Goal: Task Accomplishment & Management: Manage account settings

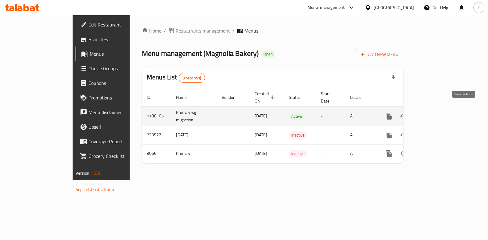
click at [436, 113] on icon "enhanced table" at bounding box center [432, 116] width 7 height 7
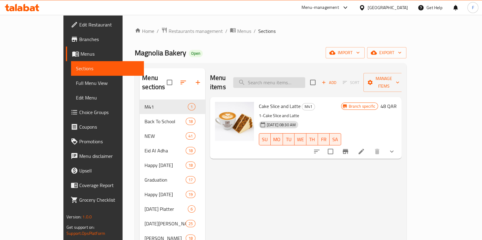
click at [290, 77] on input "search" at bounding box center [269, 82] width 72 height 11
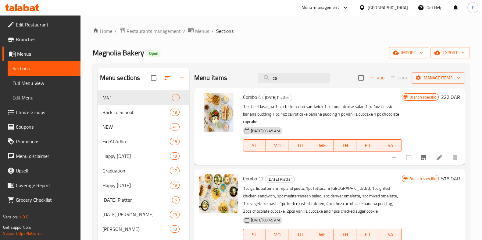
type input "c"
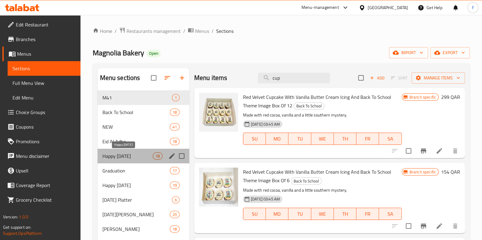
click at [119, 155] on span "Happy [DATE]" at bounding box center [127, 156] width 50 height 7
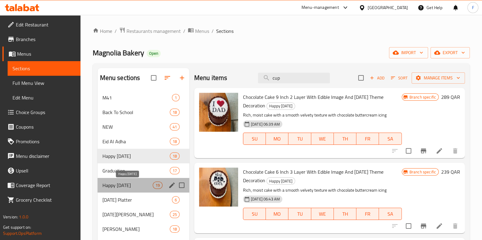
click at [119, 182] on span "Happy [DATE]" at bounding box center [127, 185] width 50 height 7
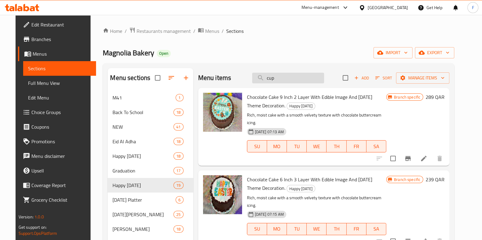
click at [280, 81] on input "cup" at bounding box center [288, 78] width 72 height 11
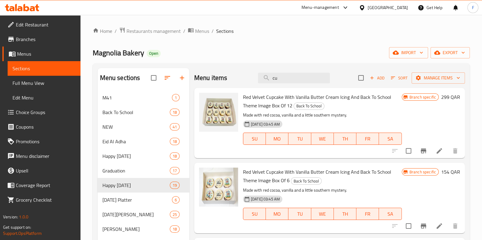
type input "c"
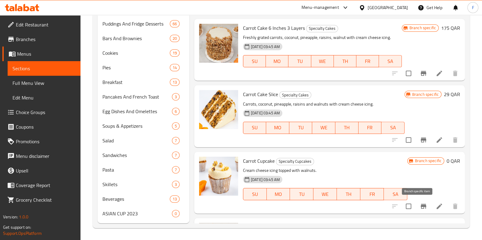
type input "carrot"
click at [421, 206] on icon "Branch-specific-item" at bounding box center [423, 206] width 5 height 5
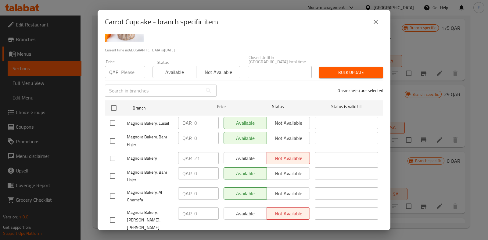
scroll to position [33, 0]
click at [114, 117] on input "checkbox" at bounding box center [112, 123] width 13 height 13
checkbox input "true"
click at [111, 138] on input "checkbox" at bounding box center [112, 141] width 13 height 13
checkbox input "true"
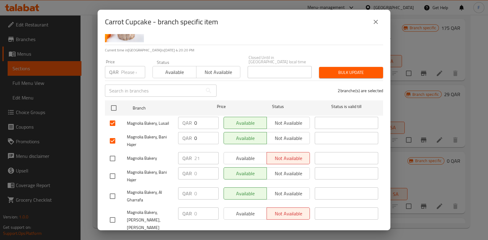
click at [113, 174] on input "checkbox" at bounding box center [112, 176] width 13 height 13
checkbox input "true"
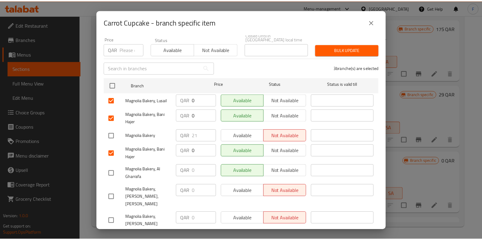
scroll to position [56, 0]
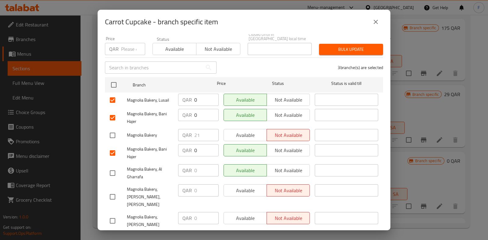
click at [113, 174] on input "checkbox" at bounding box center [112, 173] width 13 height 13
checkbox input "true"
click at [374, 22] on icon "close" at bounding box center [375, 21] width 7 height 7
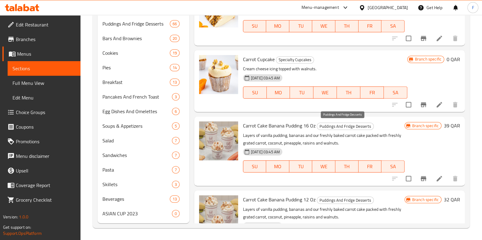
scroll to position [64, 0]
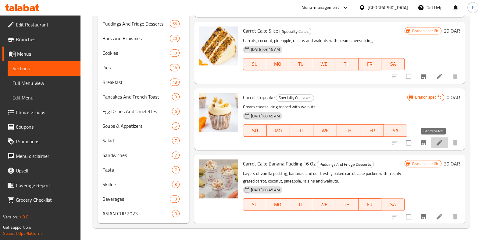
click at [436, 143] on icon at bounding box center [439, 142] width 7 height 7
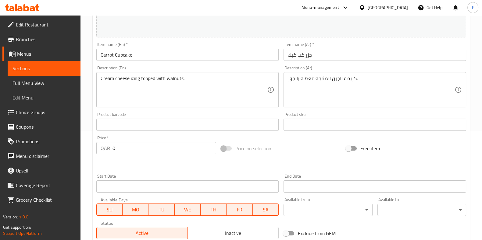
scroll to position [109, 0]
click at [154, 142] on div "Price   * QAR 0 Price *" at bounding box center [156, 146] width 120 height 19
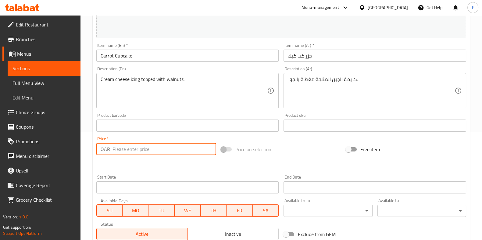
click at [152, 147] on input "number" at bounding box center [164, 149] width 104 height 12
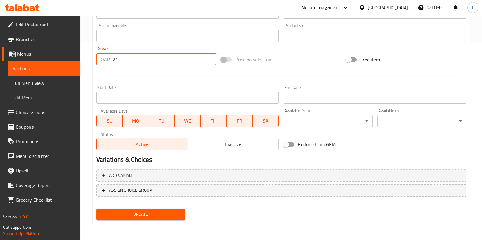
type input "21"
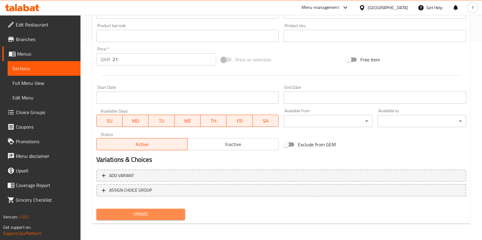
click at [151, 215] on span "Update" at bounding box center [140, 215] width 79 height 8
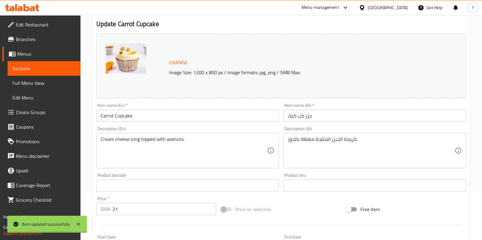
scroll to position [0, 0]
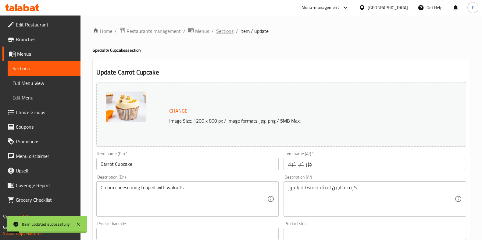
click at [222, 32] on span "Sections" at bounding box center [224, 30] width 17 height 7
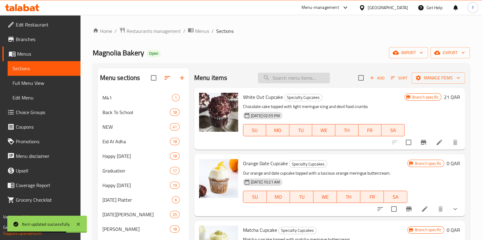
click at [298, 77] on input "search" at bounding box center [294, 78] width 72 height 11
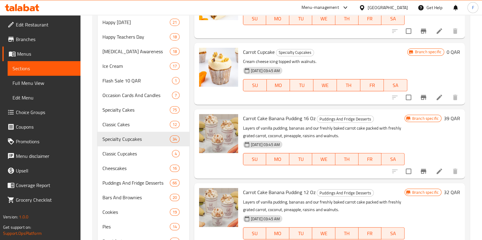
scroll to position [268, 0]
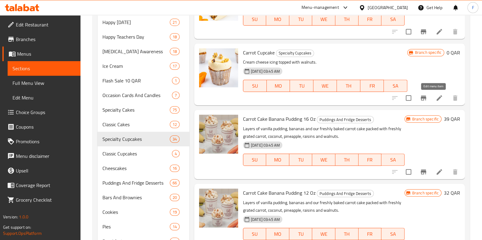
type input "carrot"
click at [436, 101] on icon at bounding box center [439, 97] width 7 height 7
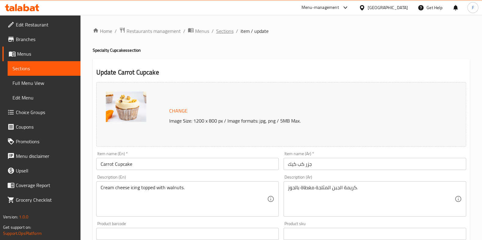
click at [223, 31] on span "Sections" at bounding box center [224, 30] width 17 height 7
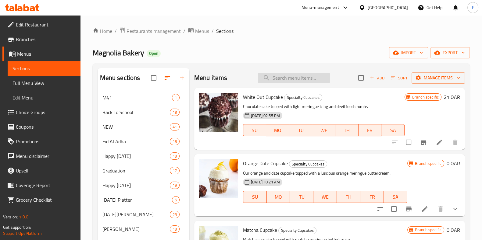
click at [300, 83] on input "search" at bounding box center [294, 78] width 72 height 11
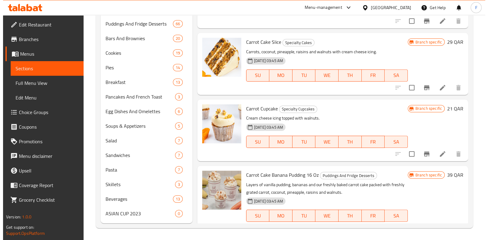
scroll to position [58, 0]
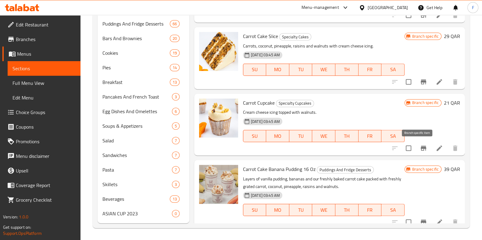
type input "carrot"
click at [421, 148] on icon "Branch-specific-item" at bounding box center [423, 148] width 5 height 5
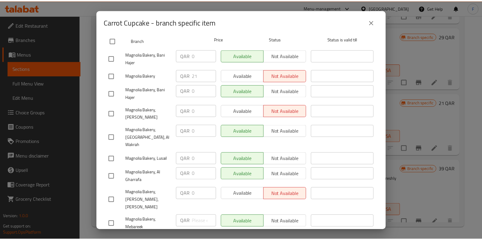
scroll to position [0, 0]
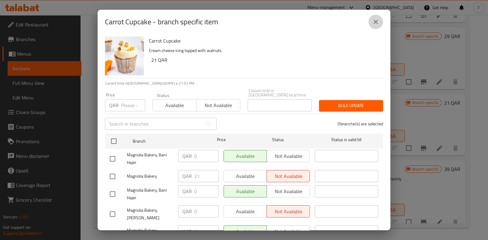
click at [371, 25] on button "close" at bounding box center [375, 22] width 15 height 15
